Goal: Task Accomplishment & Management: Use online tool/utility

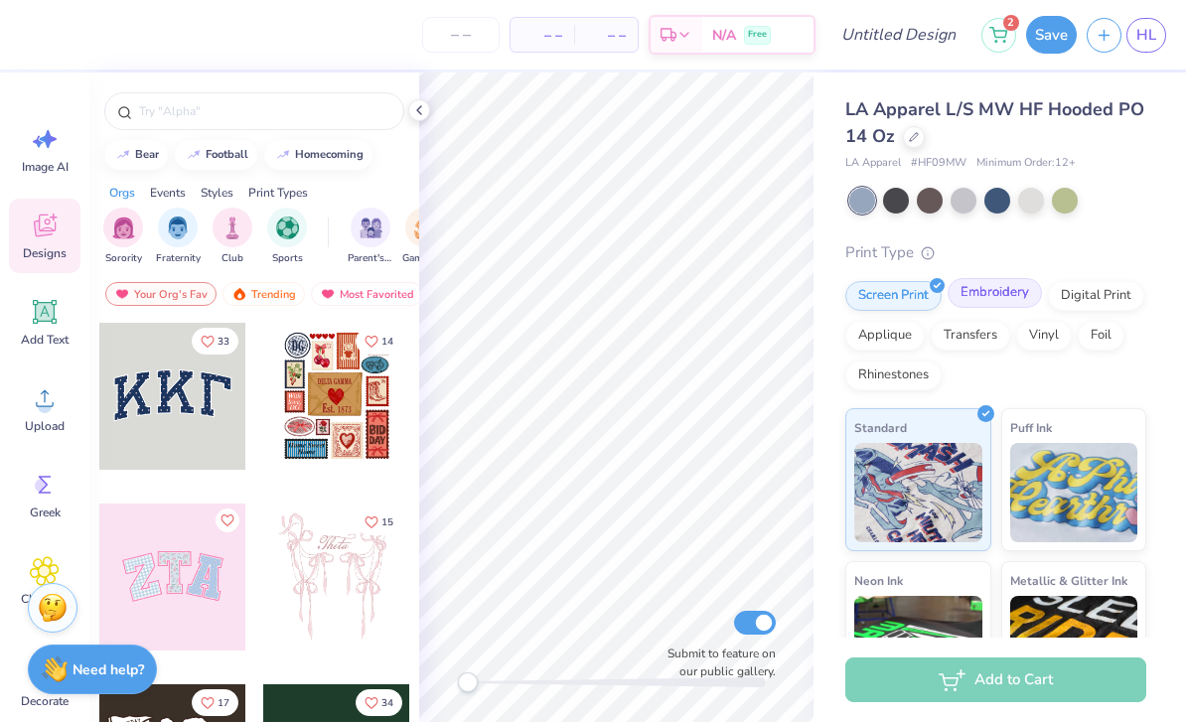
click at [1016, 297] on div "Embroidery" at bounding box center [994, 293] width 94 height 30
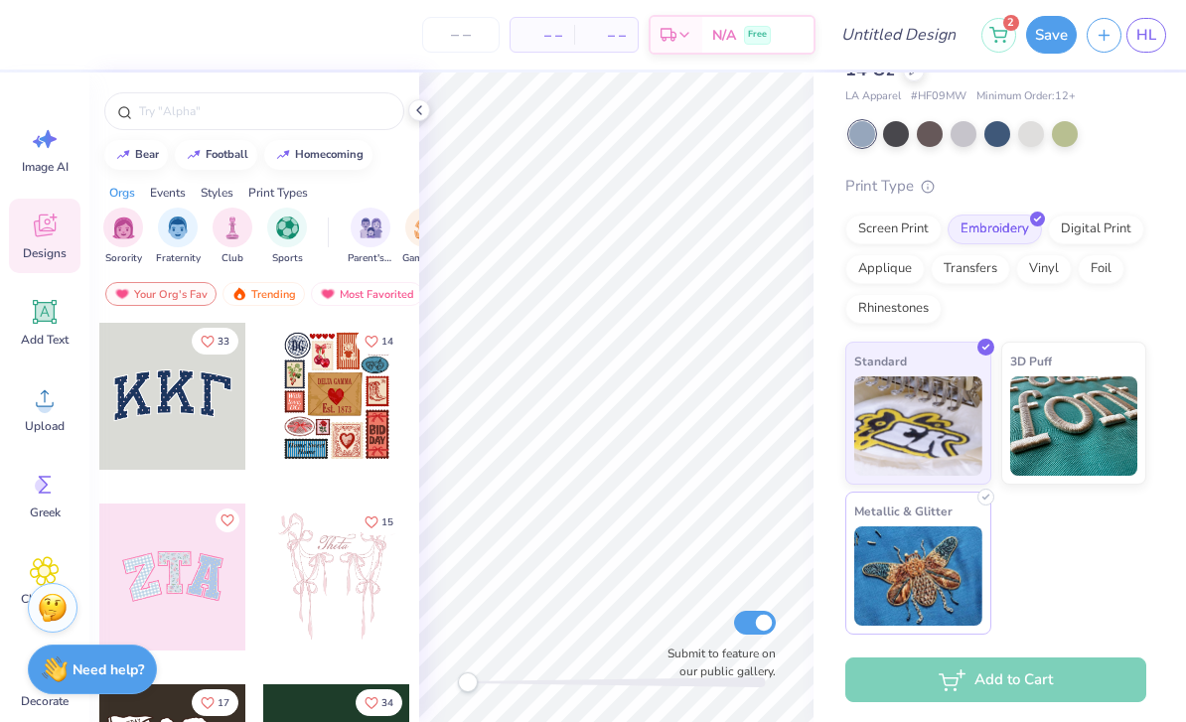
scroll to position [66, 0]
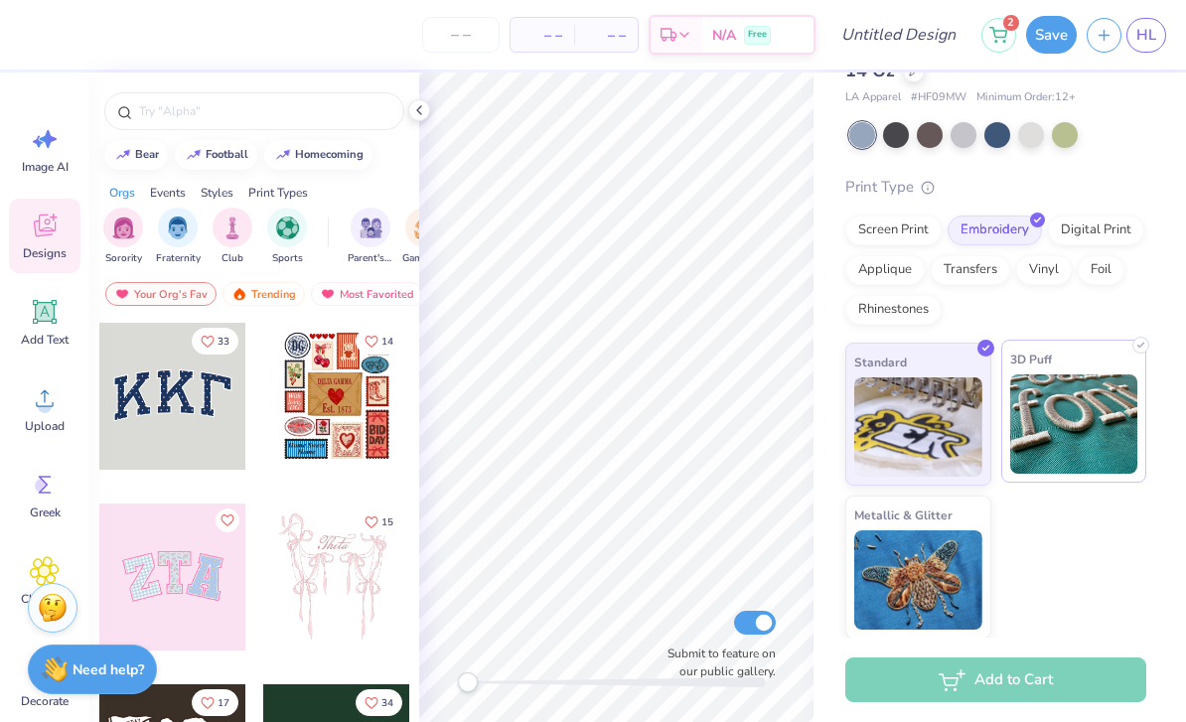
click at [1071, 450] on img at bounding box center [1074, 423] width 128 height 99
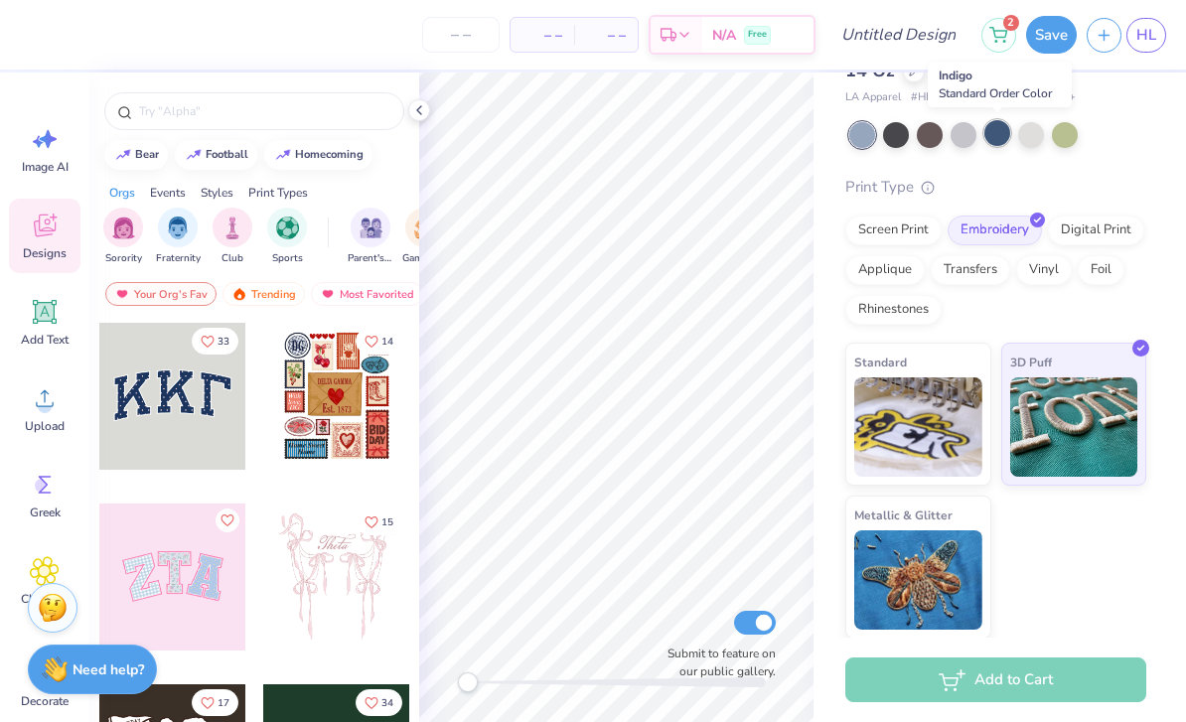
click at [996, 137] on div at bounding box center [997, 133] width 26 height 26
click at [899, 137] on div at bounding box center [896, 133] width 26 height 26
click at [872, 134] on div at bounding box center [862, 135] width 26 height 26
click at [1036, 133] on div at bounding box center [1031, 133] width 26 height 26
click at [959, 138] on div at bounding box center [963, 133] width 26 height 26
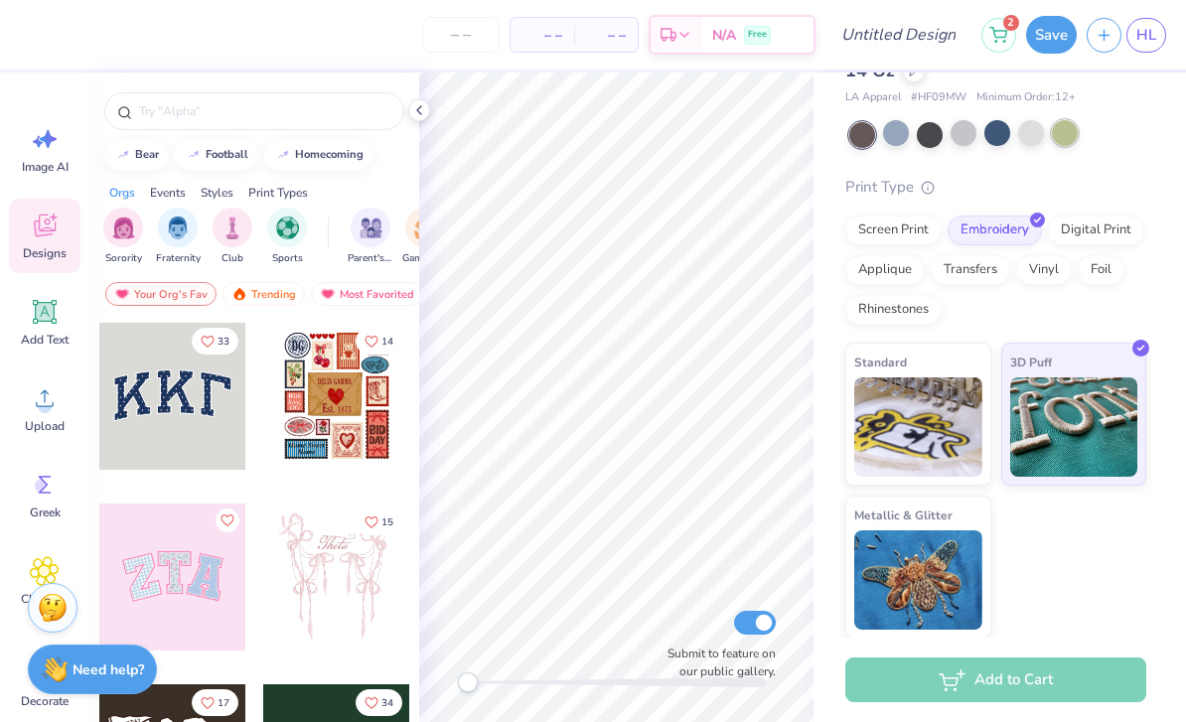
click at [1071, 138] on div at bounding box center [1064, 133] width 26 height 26
click at [890, 141] on div at bounding box center [896, 133] width 26 height 26
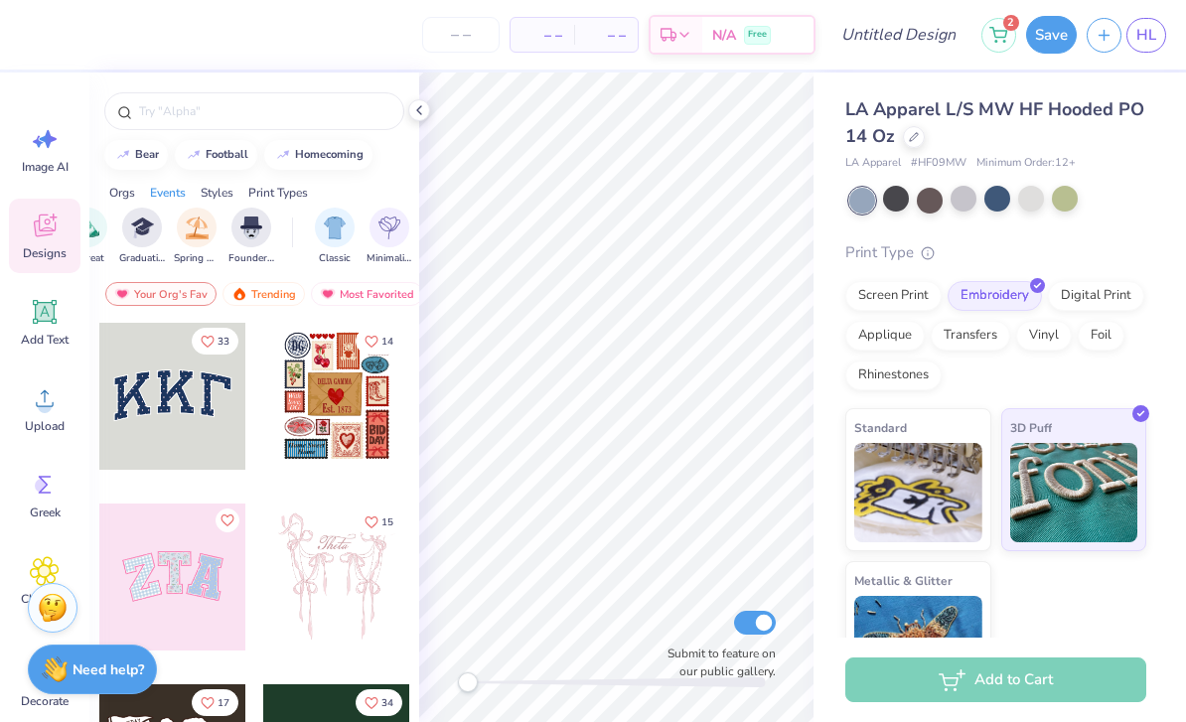
scroll to position [0, 837]
click at [279, 198] on div "Print Types" at bounding box center [278, 193] width 60 height 18
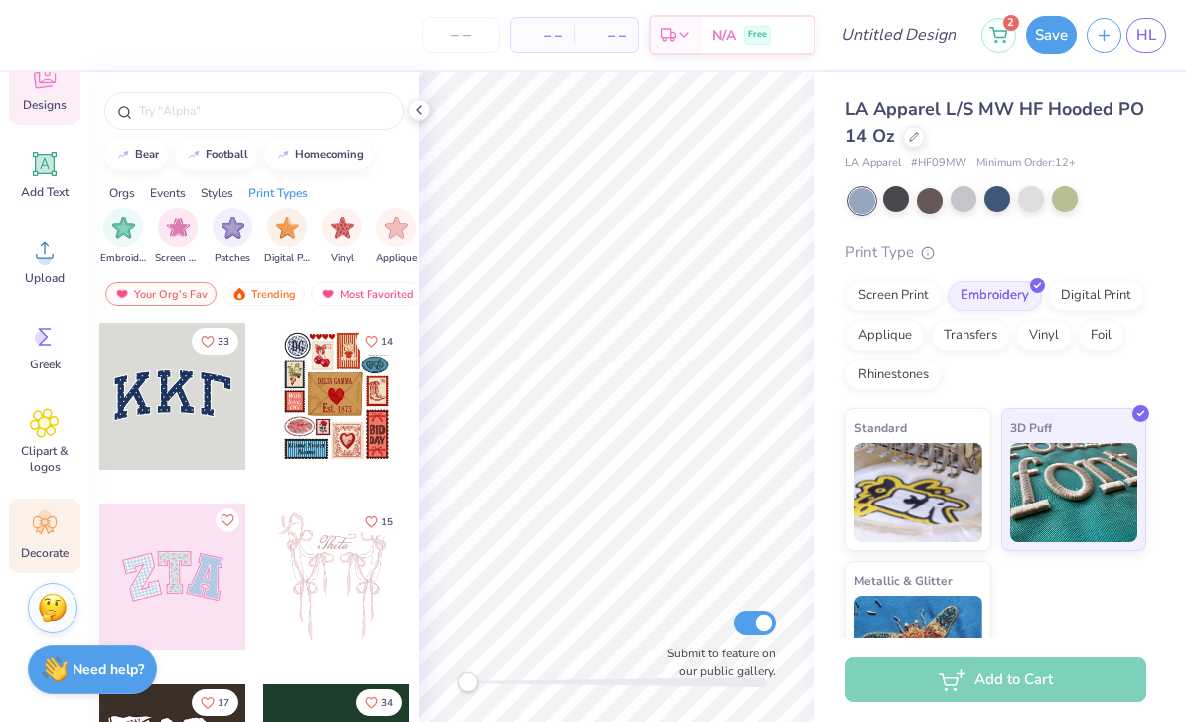
scroll to position [148, 0]
click at [48, 551] on span "Decorate" at bounding box center [45, 553] width 48 height 16
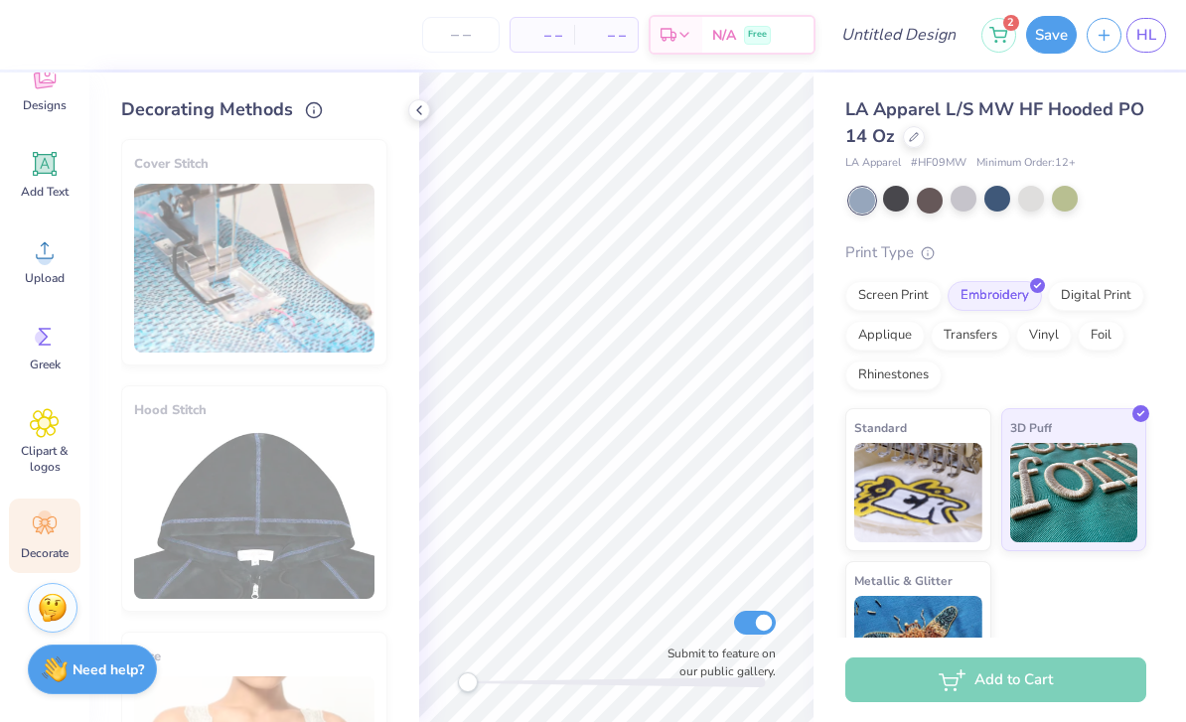
scroll to position [0, 0]
click at [286, 482] on div "Hood Stitch" at bounding box center [254, 498] width 266 height 226
click at [51, 458] on span "Clipart & logos" at bounding box center [45, 459] width 66 height 32
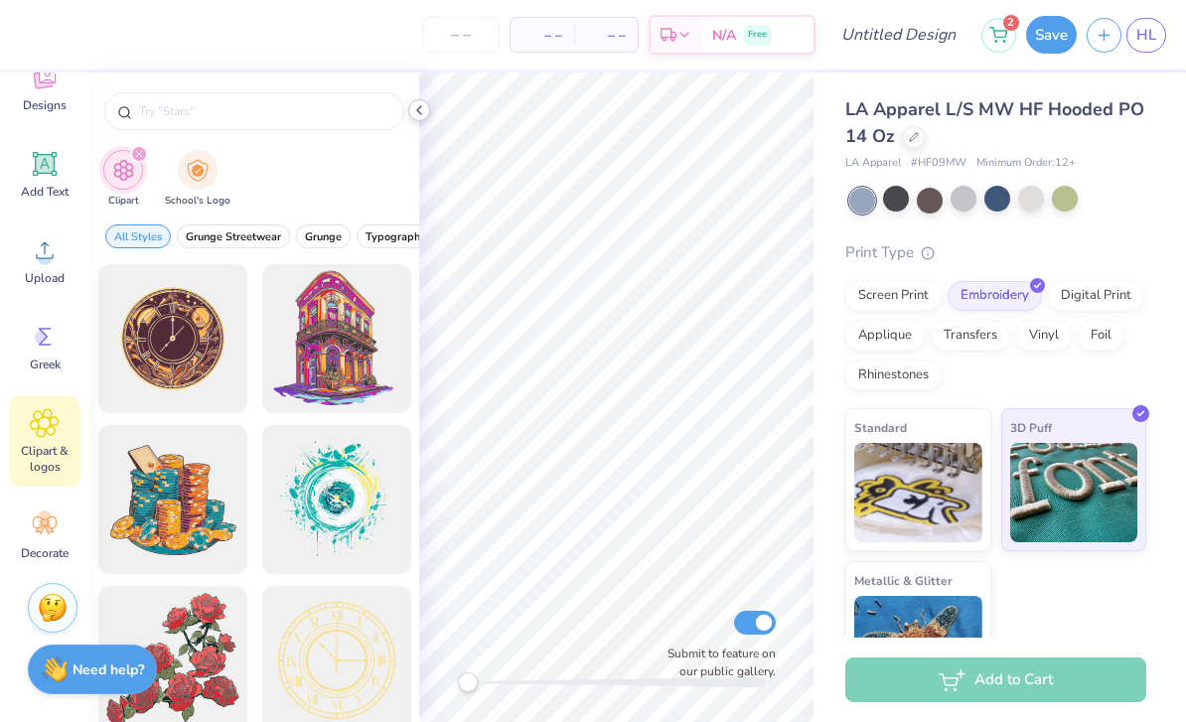
click at [425, 119] on div at bounding box center [419, 110] width 22 height 22
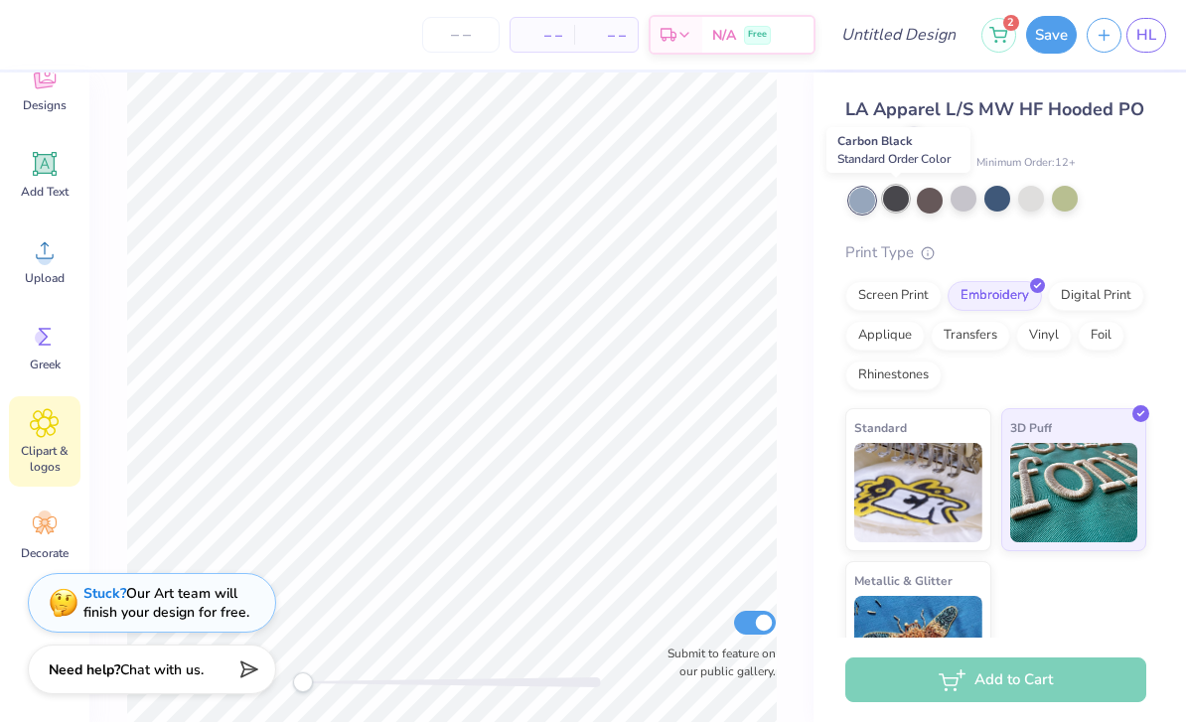
click at [895, 207] on div at bounding box center [896, 199] width 26 height 26
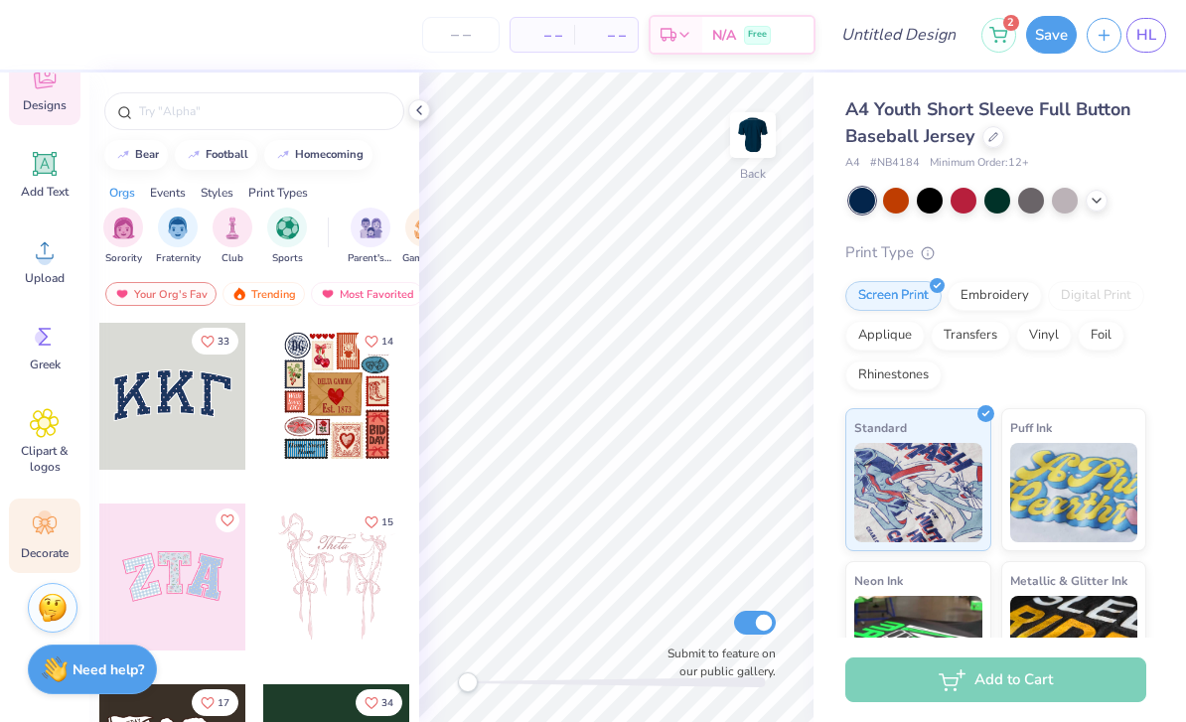
scroll to position [148, 0]
click at [40, 534] on icon at bounding box center [45, 525] width 30 height 30
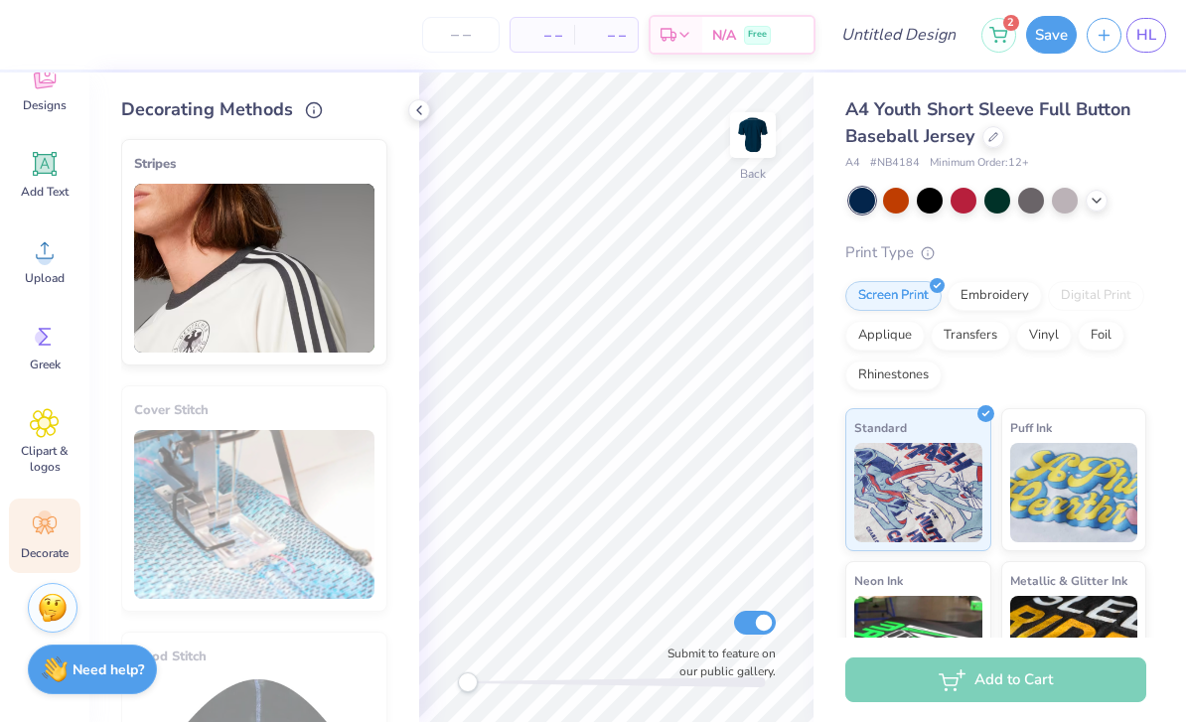
click at [229, 293] on img at bounding box center [254, 268] width 240 height 169
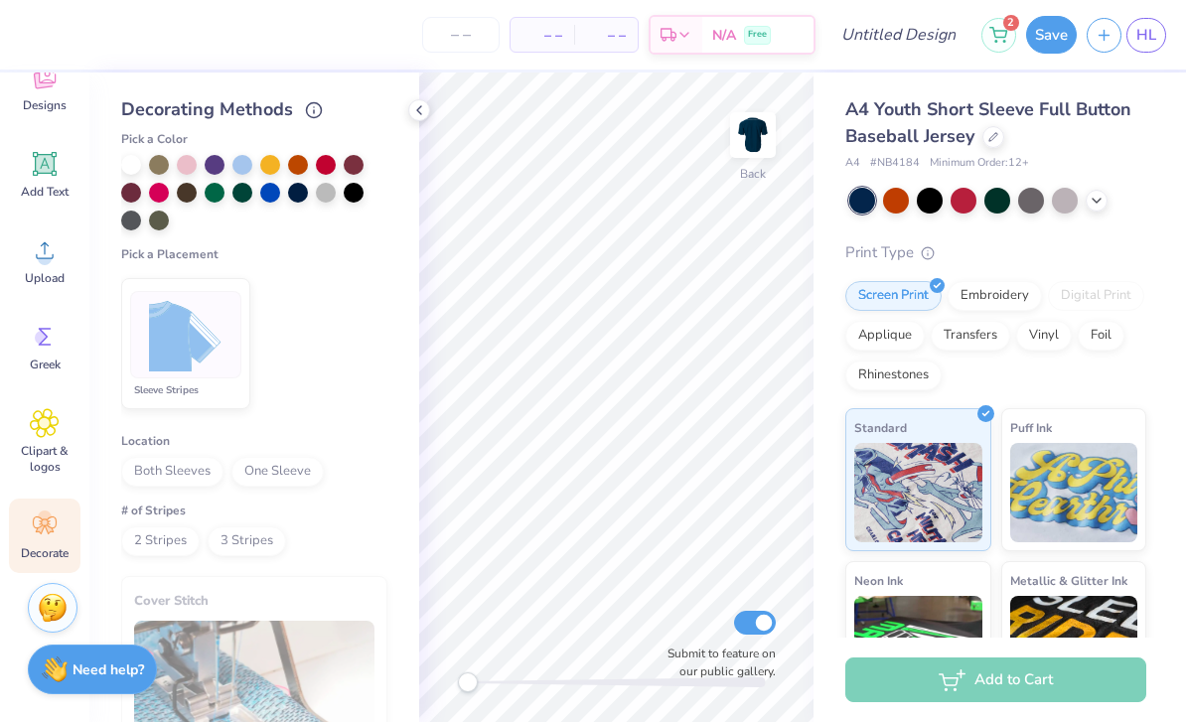
scroll to position [257, 0]
click at [181, 483] on span "Both Sleeves" at bounding box center [172, 473] width 102 height 30
click at [164, 548] on span "2 Stripes" at bounding box center [160, 542] width 78 height 30
click at [195, 385] on div "Sleeve Stripes" at bounding box center [185, 391] width 111 height 16
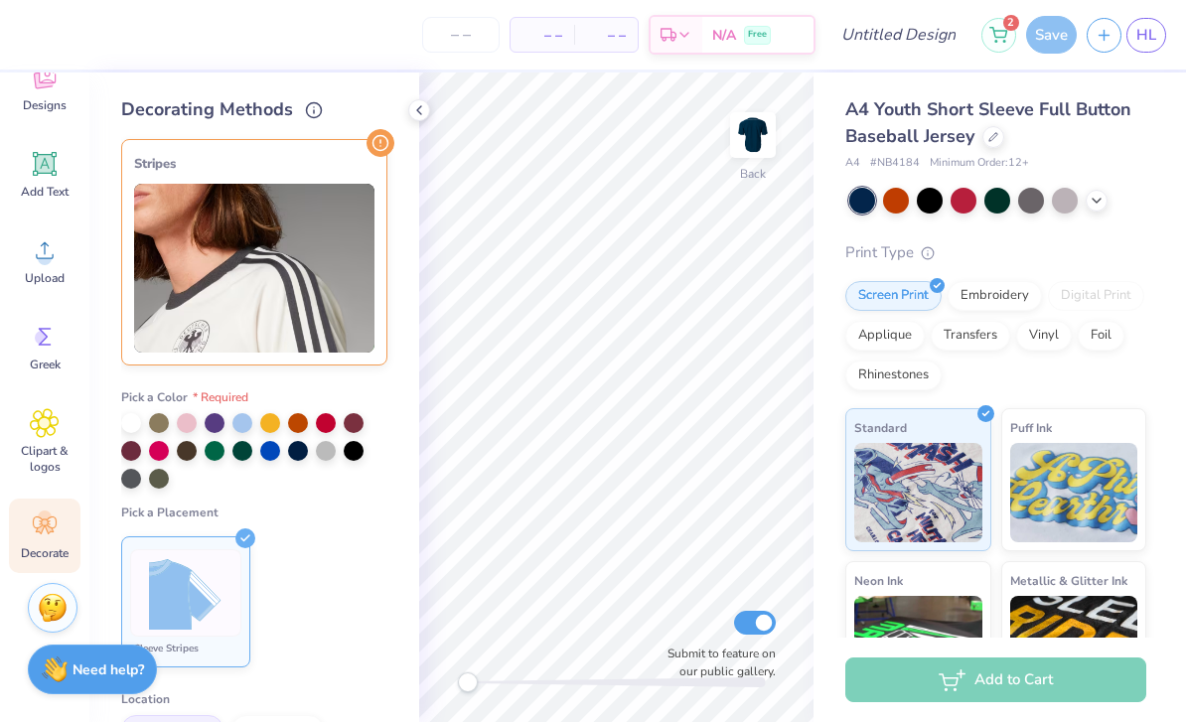
scroll to position [0, 0]
click at [132, 420] on div at bounding box center [131, 421] width 20 height 20
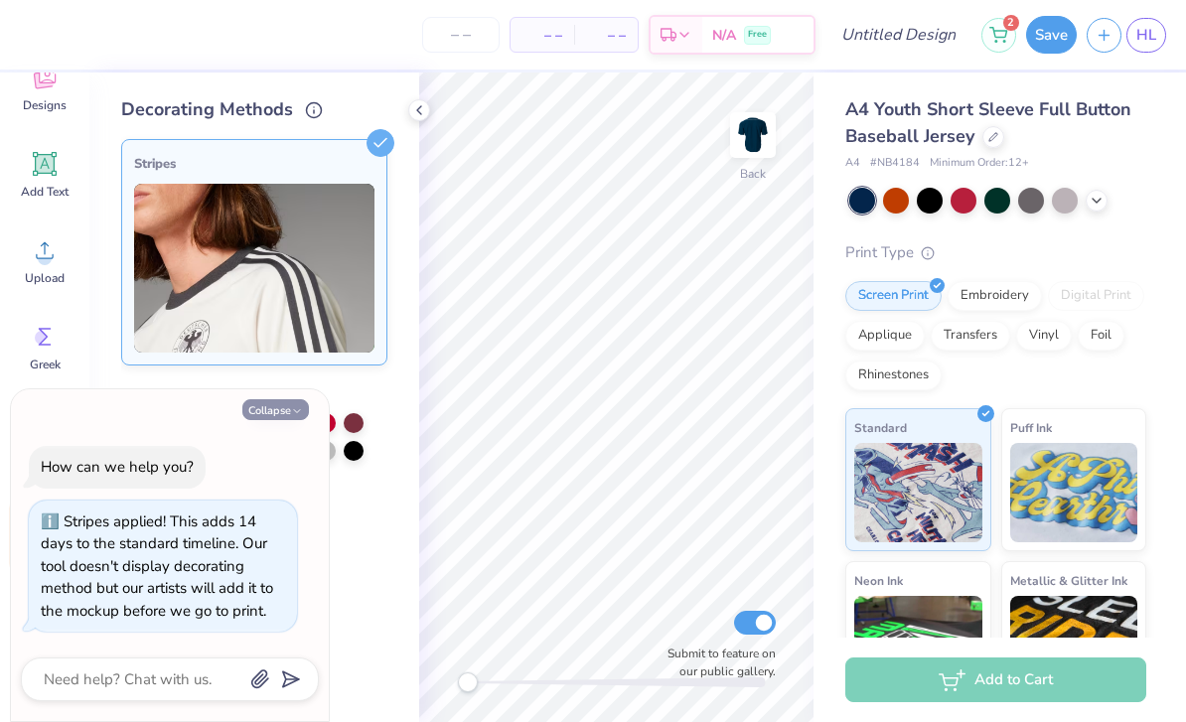
click at [279, 415] on button "Collapse" at bounding box center [275, 409] width 67 height 21
type textarea "x"
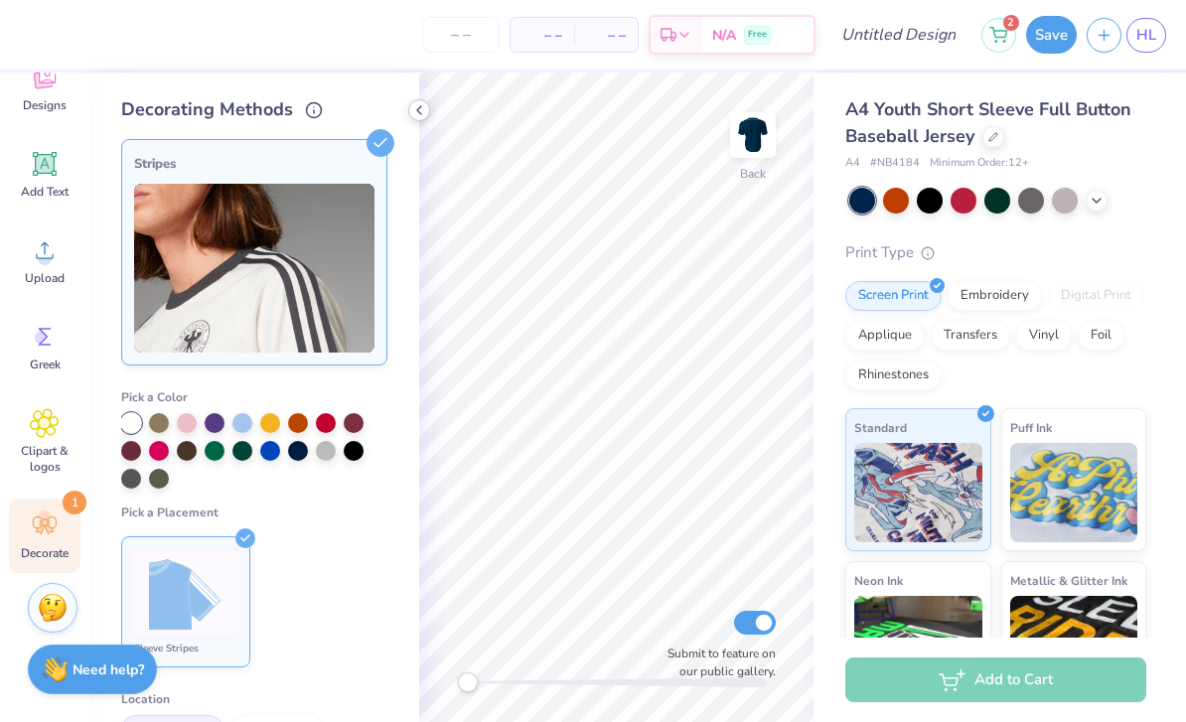
click at [422, 120] on div at bounding box center [419, 110] width 22 height 22
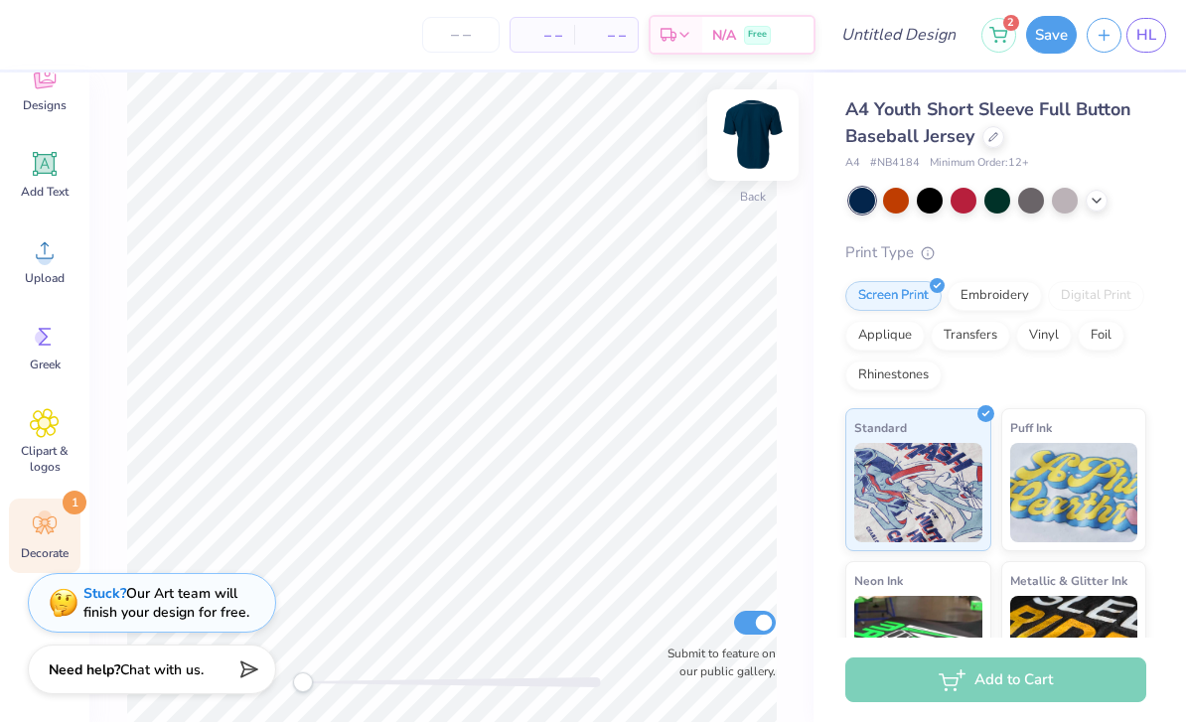
click at [767, 126] on img at bounding box center [752, 134] width 79 height 79
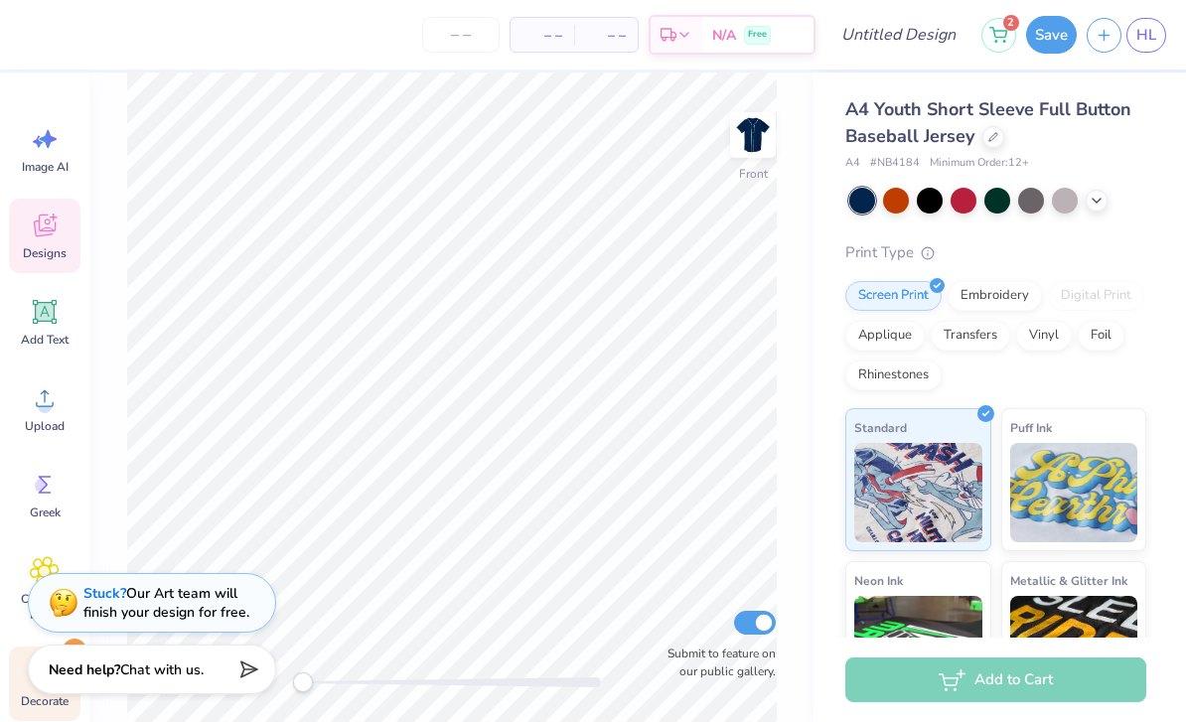
click at [56, 230] on icon at bounding box center [45, 225] width 30 height 30
